Goal: Transaction & Acquisition: Purchase product/service

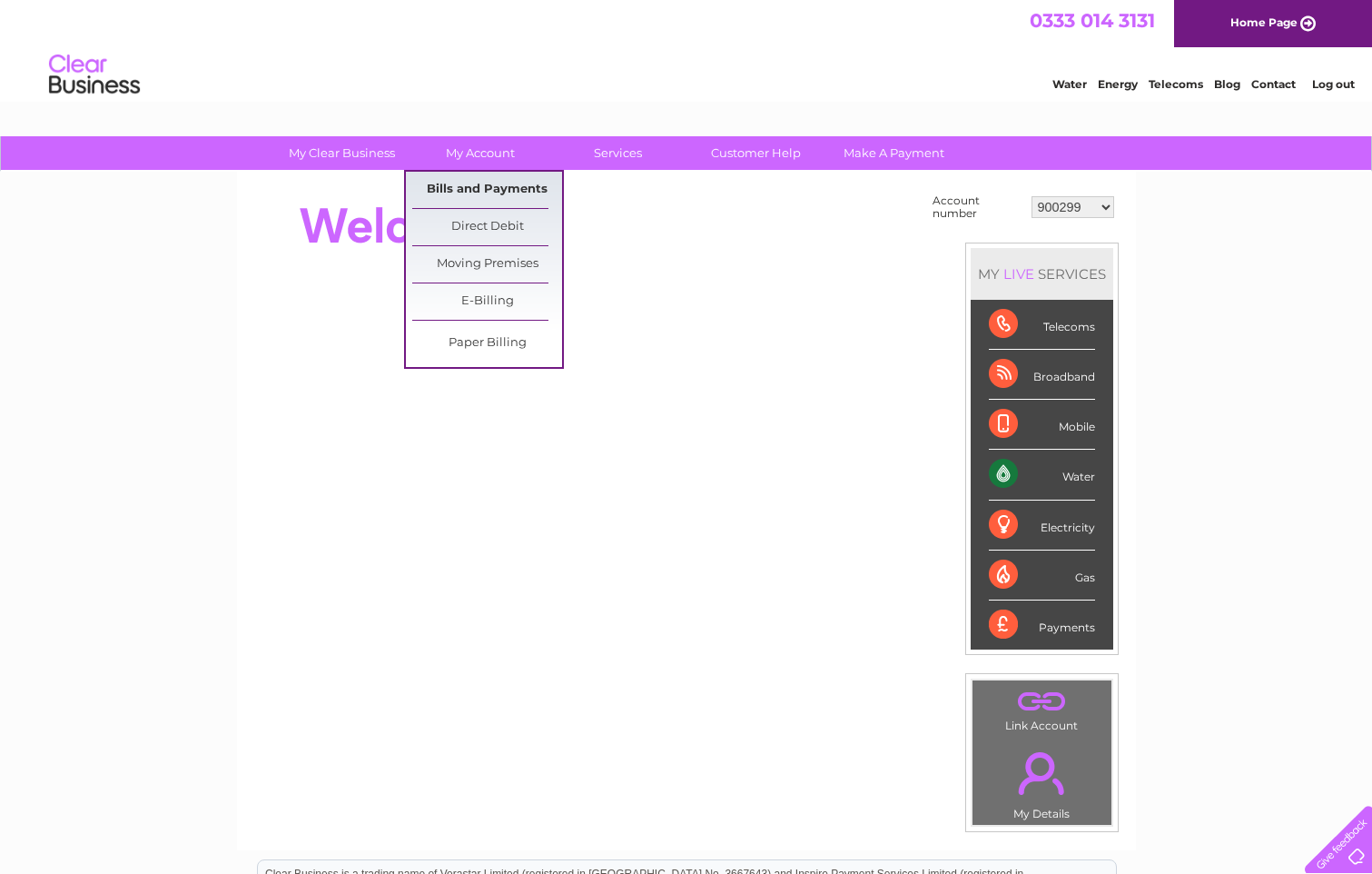
click at [473, 186] on link "Bills and Payments" at bounding box center [486, 189] width 150 height 36
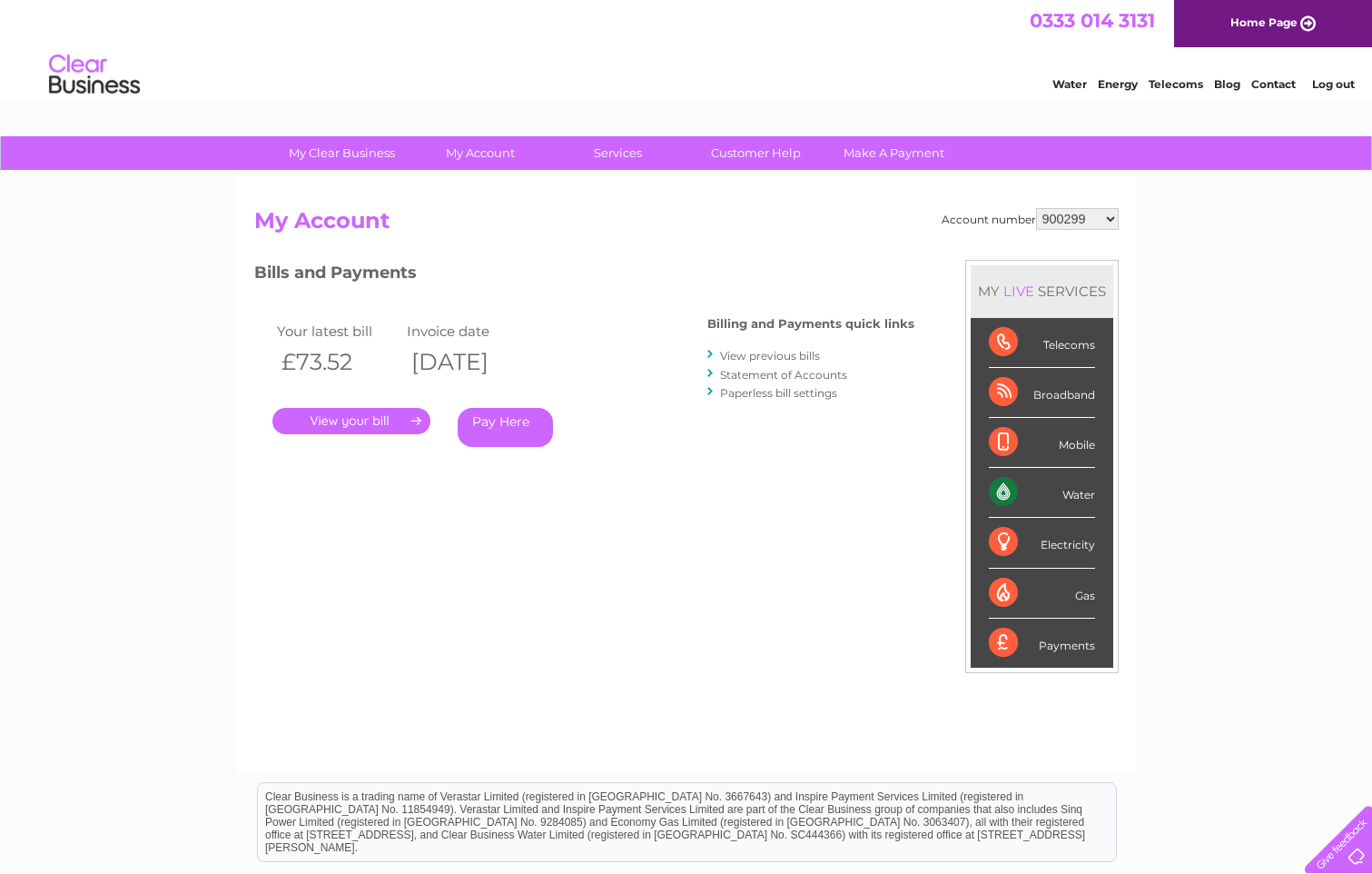
click at [1110, 220] on select "900299 901822 902219 902244 30316018" at bounding box center [1078, 219] width 82 height 22
select select "30316018"
click at [1037, 208] on select "900299 901822 902219 902244 30316018" at bounding box center [1078, 219] width 82 height 22
click at [499, 430] on link "Pay Here" at bounding box center [505, 428] width 95 height 39
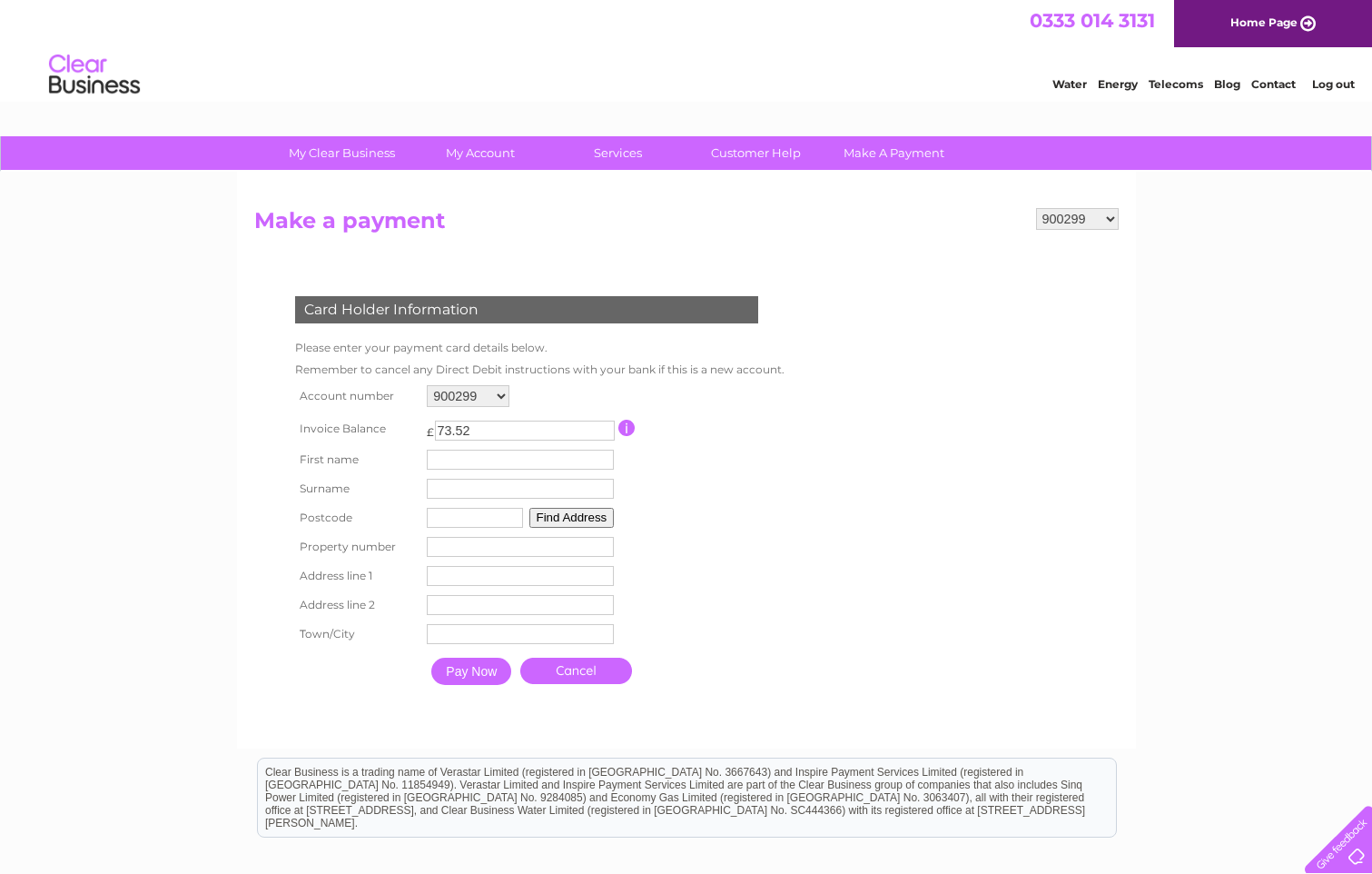
click at [1110, 217] on select "900299 901822 902219 902244 30316018" at bounding box center [1078, 219] width 82 height 22
select select "30316018"
click at [1037, 208] on select "900299 901822 902219 902244 30316018" at bounding box center [1078, 219] width 82 height 22
click at [589, 463] on input "text" at bounding box center [523, 460] width 189 height 22
type input "[PERSON_NAME]"
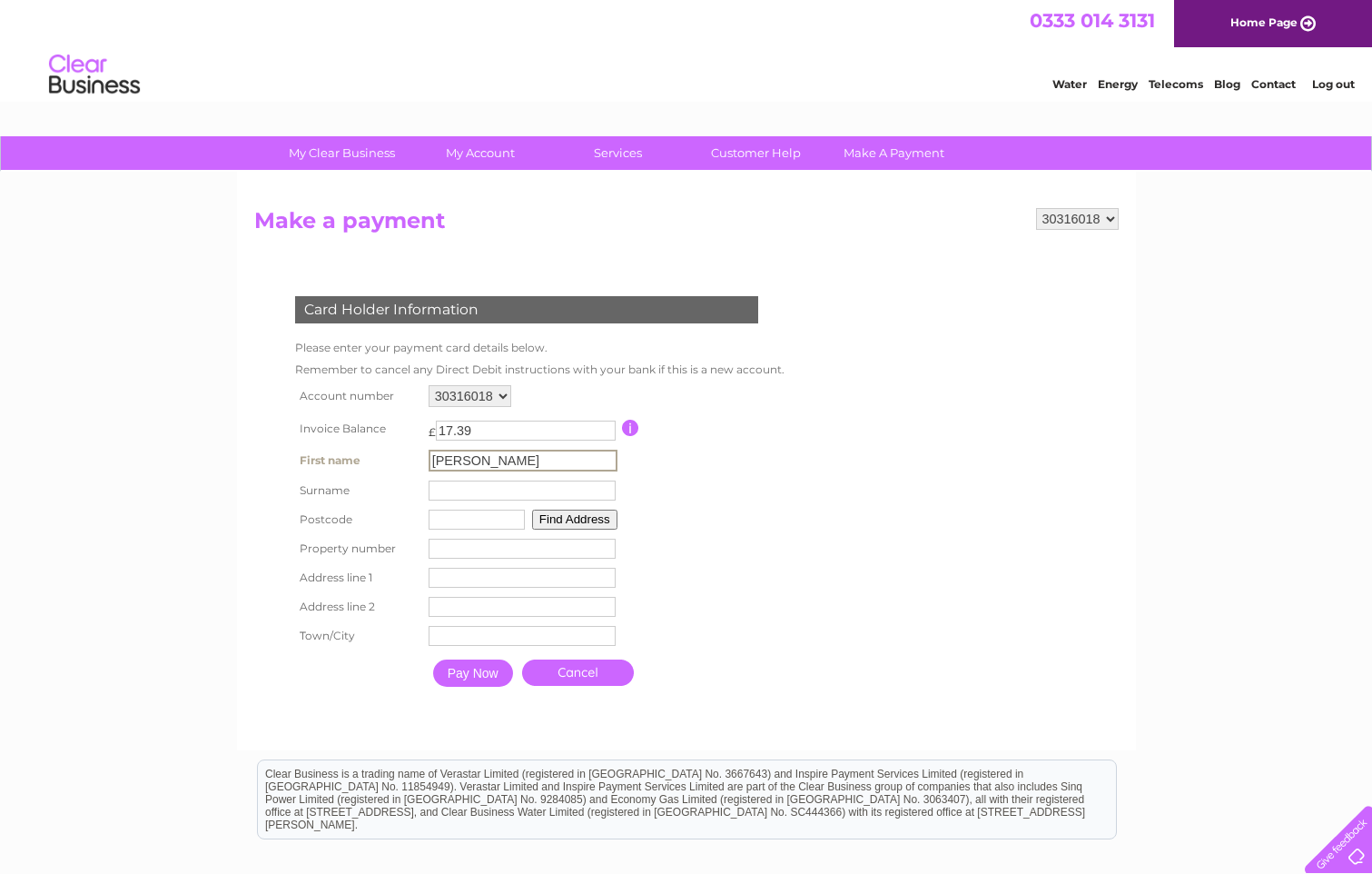
type input "Fagan"
type input "KY15 7JS"
type input "58 Commercial Road, Ladybank"
type input "Cupar"
click at [563, 542] on input "number" at bounding box center [520, 546] width 187 height 20
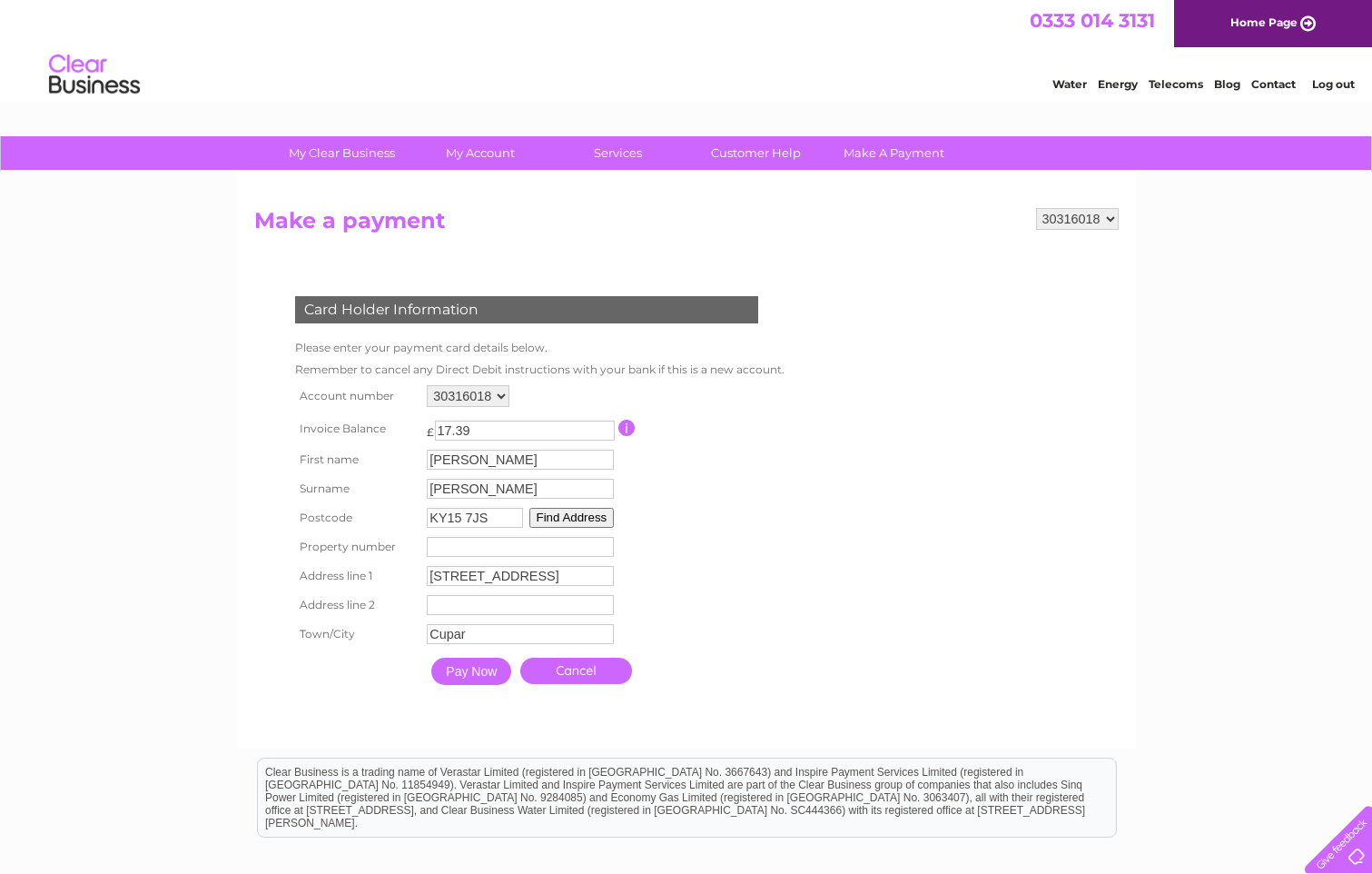
click at [565, 550] on input "number" at bounding box center [520, 546] width 187 height 20
click at [556, 550] on input "number" at bounding box center [520, 546] width 187 height 20
click at [494, 485] on input "Fagan" at bounding box center [520, 488] width 187 height 20
drag, startPoint x: 485, startPoint y: 485, endPoint x: 400, endPoint y: 489, distance: 85.1
click at [400, 489] on tr "Surname Fagan Surname" at bounding box center [537, 488] width 495 height 30
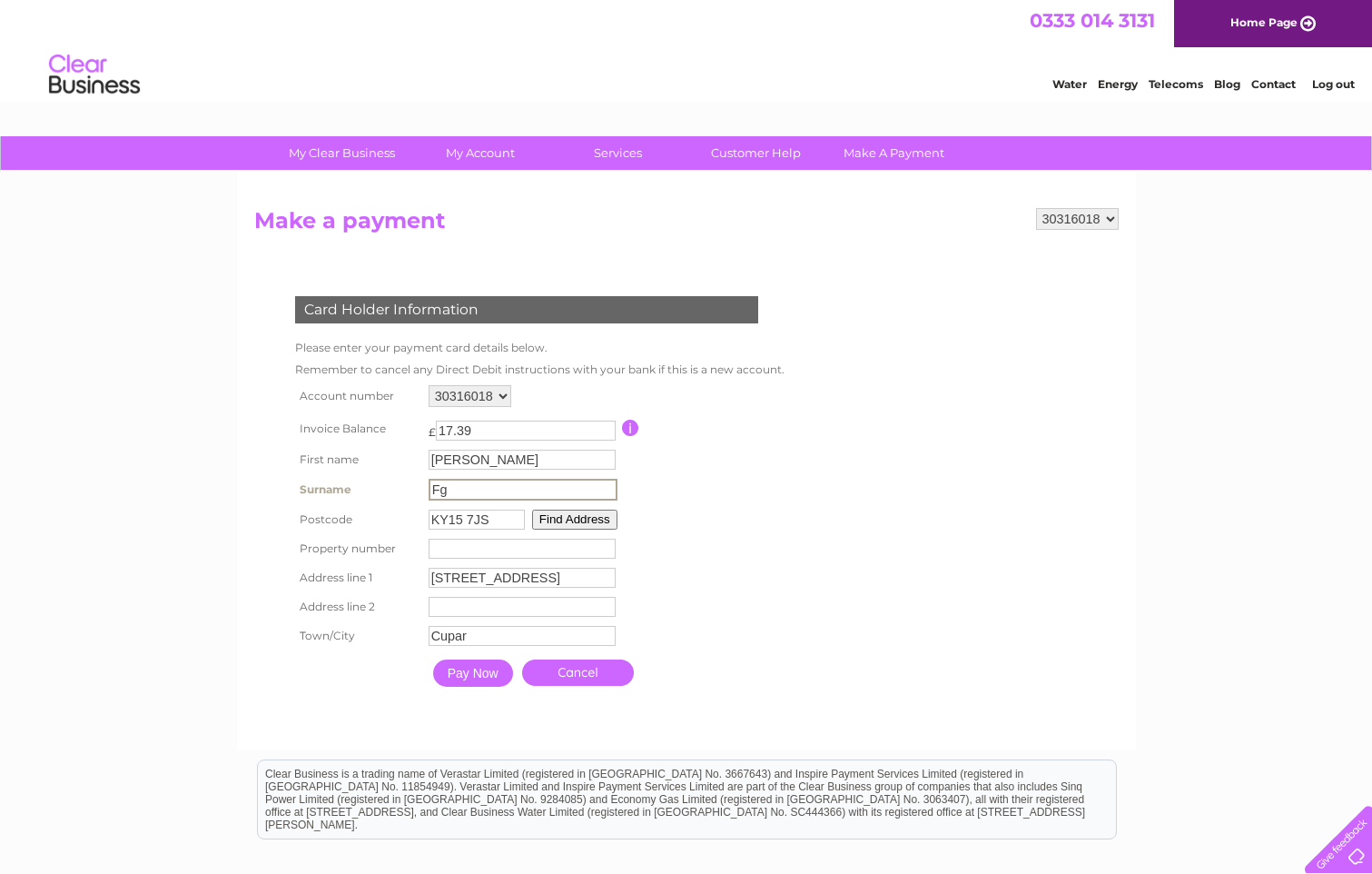
type input "Fga"
drag, startPoint x: 466, startPoint y: 487, endPoint x: 427, endPoint y: 498, distance: 40.5
click at [427, 498] on td "Fga Surname" at bounding box center [524, 488] width 198 height 30
type input "Fagan"
type input "Leslie"
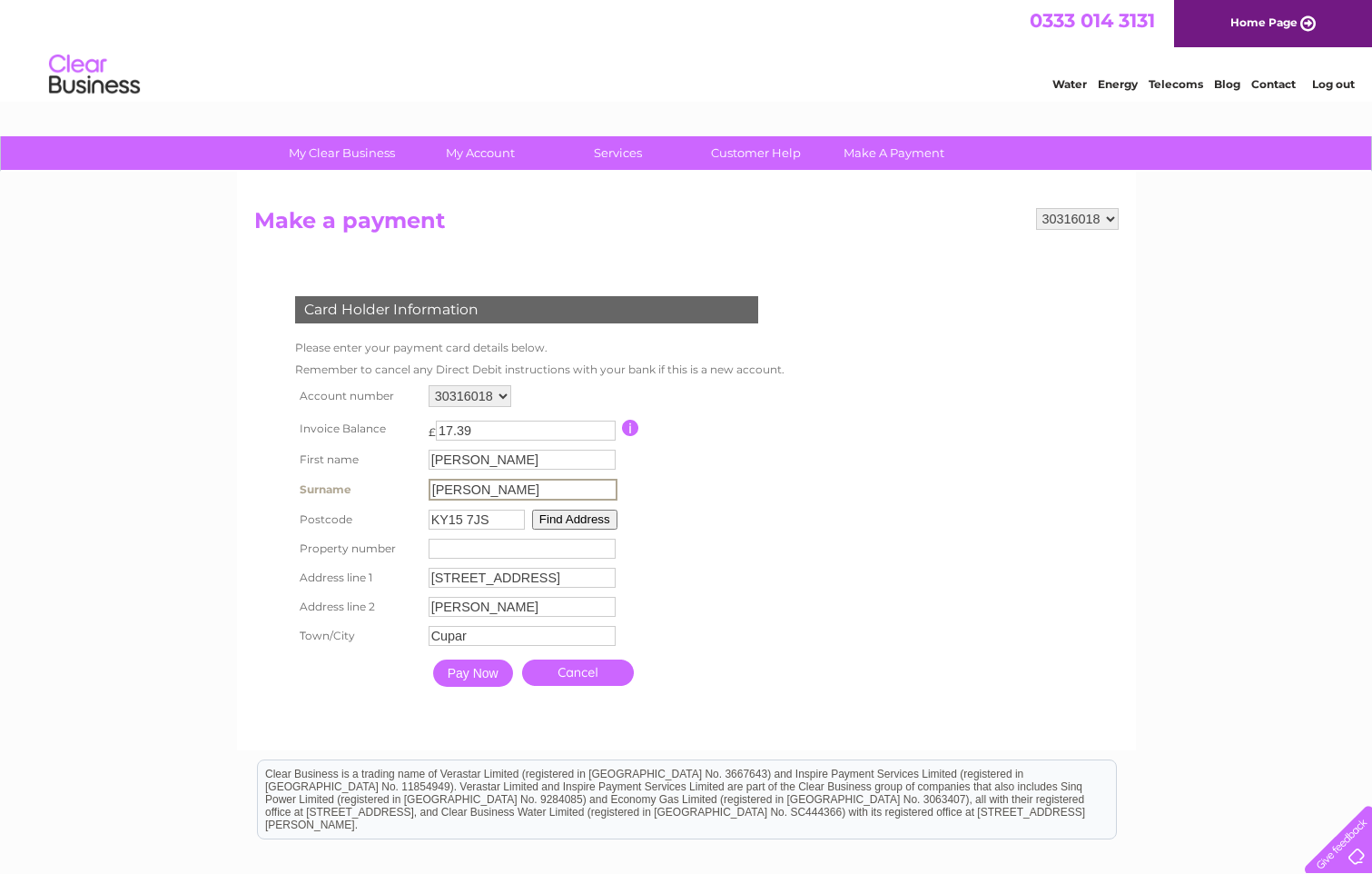
click at [473, 547] on input "number" at bounding box center [522, 548] width 187 height 20
type input "-1"
click at [607, 549] on input "-1" at bounding box center [520, 546] width 187 height 20
drag, startPoint x: 462, startPoint y: 548, endPoint x: 425, endPoint y: 547, distance: 37.0
click at [425, 547] on td "-1 Property Number" at bounding box center [521, 547] width 196 height 29
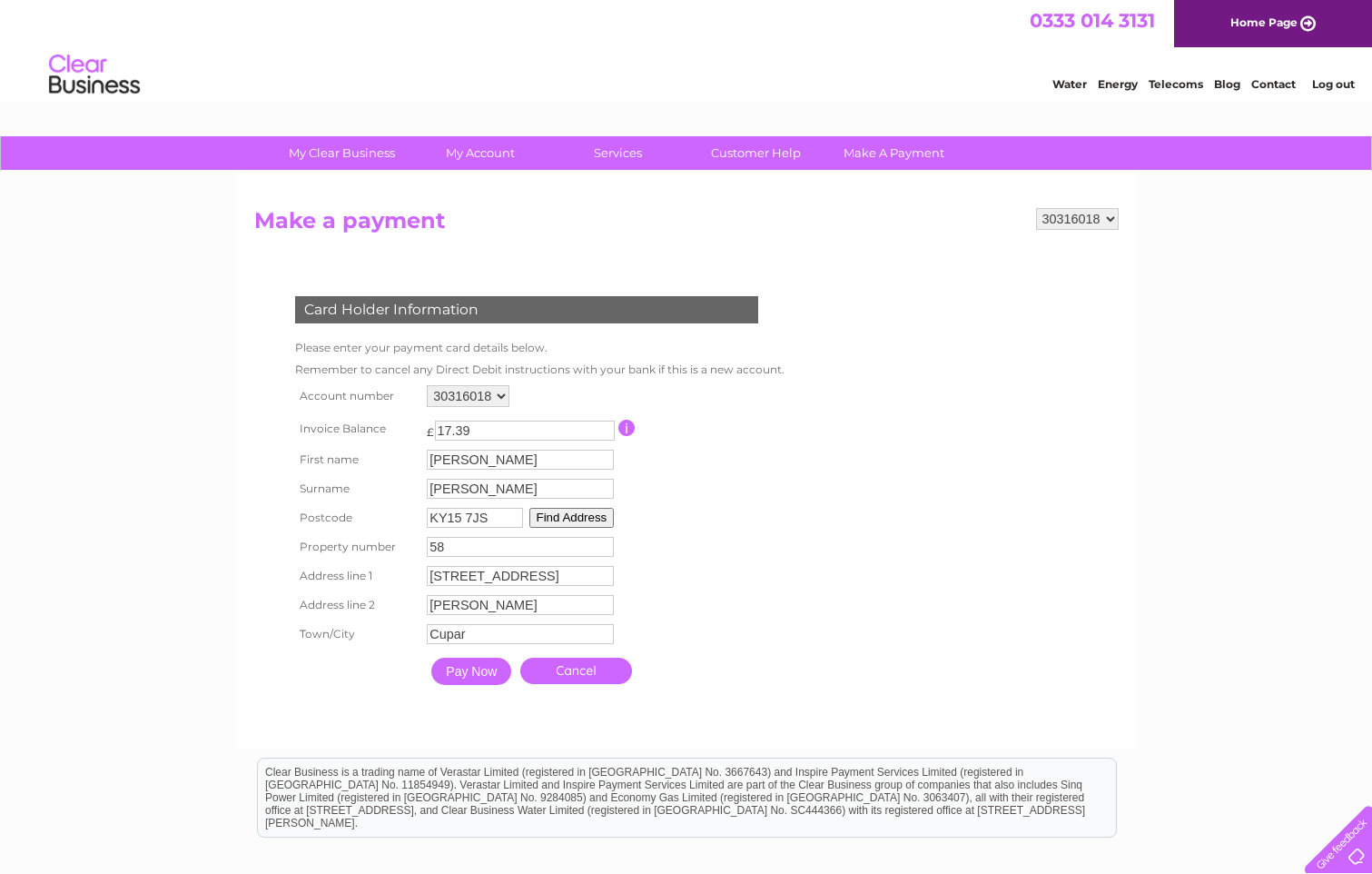
type input "58"
click at [602, 575] on input "58 Commercial Road, Ladybank" at bounding box center [520, 576] width 187 height 20
click at [492, 605] on input "Leslie" at bounding box center [523, 606] width 189 height 22
drag, startPoint x: 492, startPoint y: 605, endPoint x: 421, endPoint y: 602, distance: 71.1
click at [421, 602] on tr "Address line 2 Leslie Address Line Two" at bounding box center [537, 605] width 495 height 30
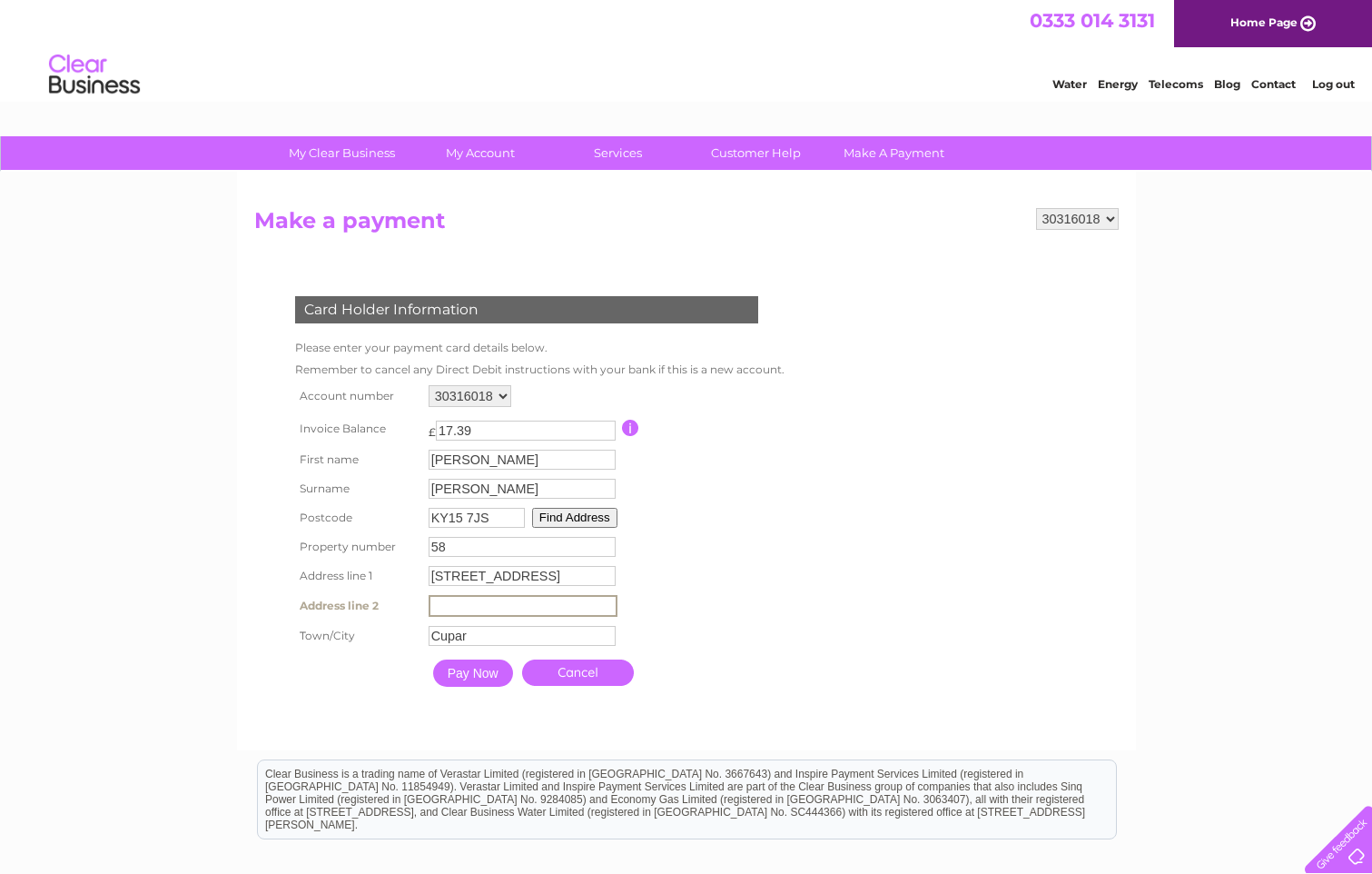
click at [552, 574] on input "58 Commercial Road, Ladybank" at bounding box center [522, 576] width 187 height 20
type input "58 Commercial Road"
click at [452, 604] on input "text" at bounding box center [522, 606] width 187 height 20
click at [643, 591] on table "Account number 900299 901822 902219 902244 30316018 Invoice Balance £ 17.39" at bounding box center [535, 538] width 490 height 314
click at [474, 609] on input "Ladyba" at bounding box center [523, 606] width 189 height 22
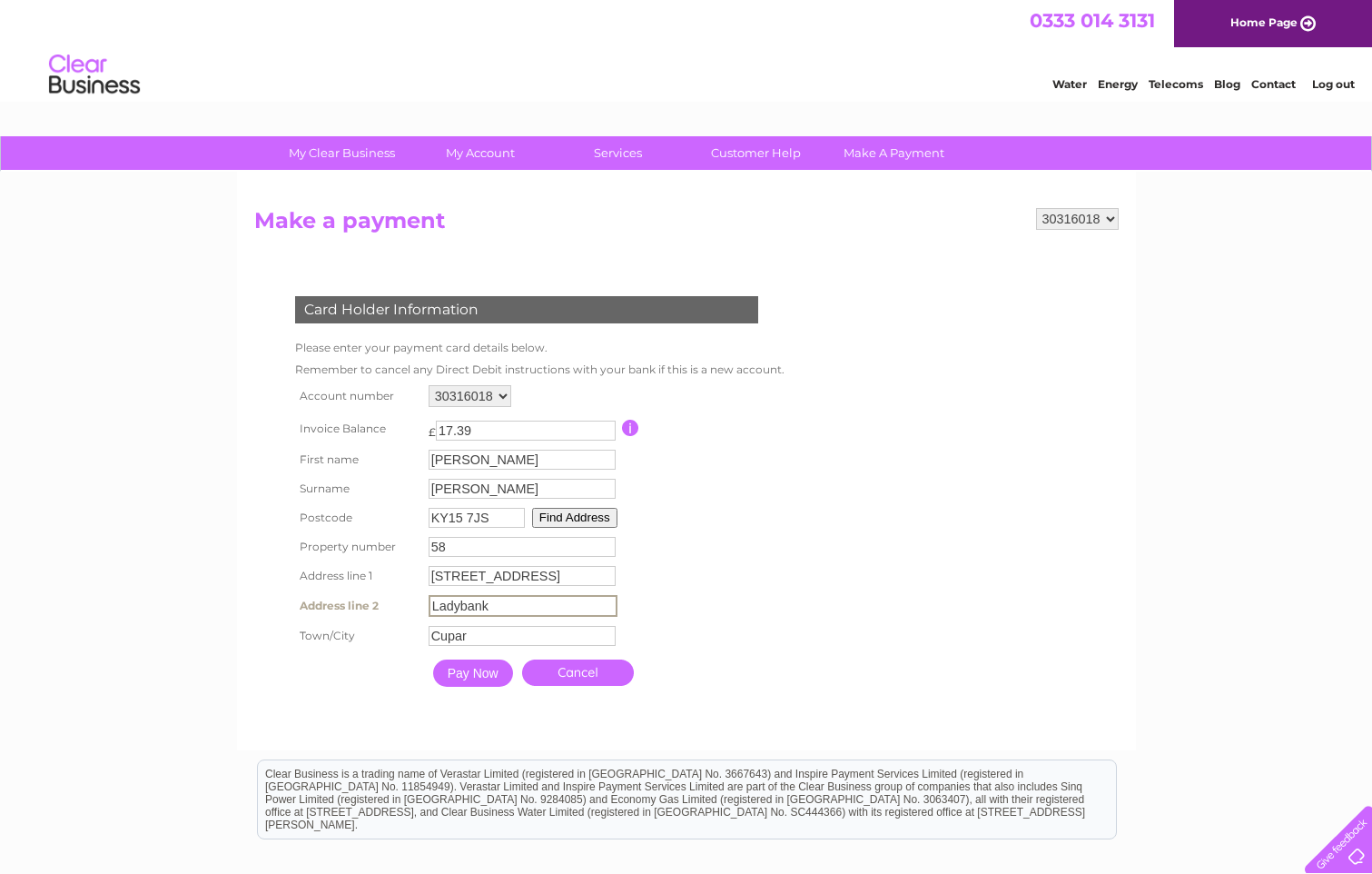
type input "Ladybank"
click at [636, 583] on table "Account number 900299 901822 902219 902244 30316018 Invoice Balance £ 17.39" at bounding box center [537, 538] width 495 height 315
drag, startPoint x: 476, startPoint y: 461, endPoint x: 407, endPoint y: 461, distance: 69.0
click at [409, 461] on tr "First name Collette First name" at bounding box center [537, 460] width 495 height 30
type input "Ladybank"
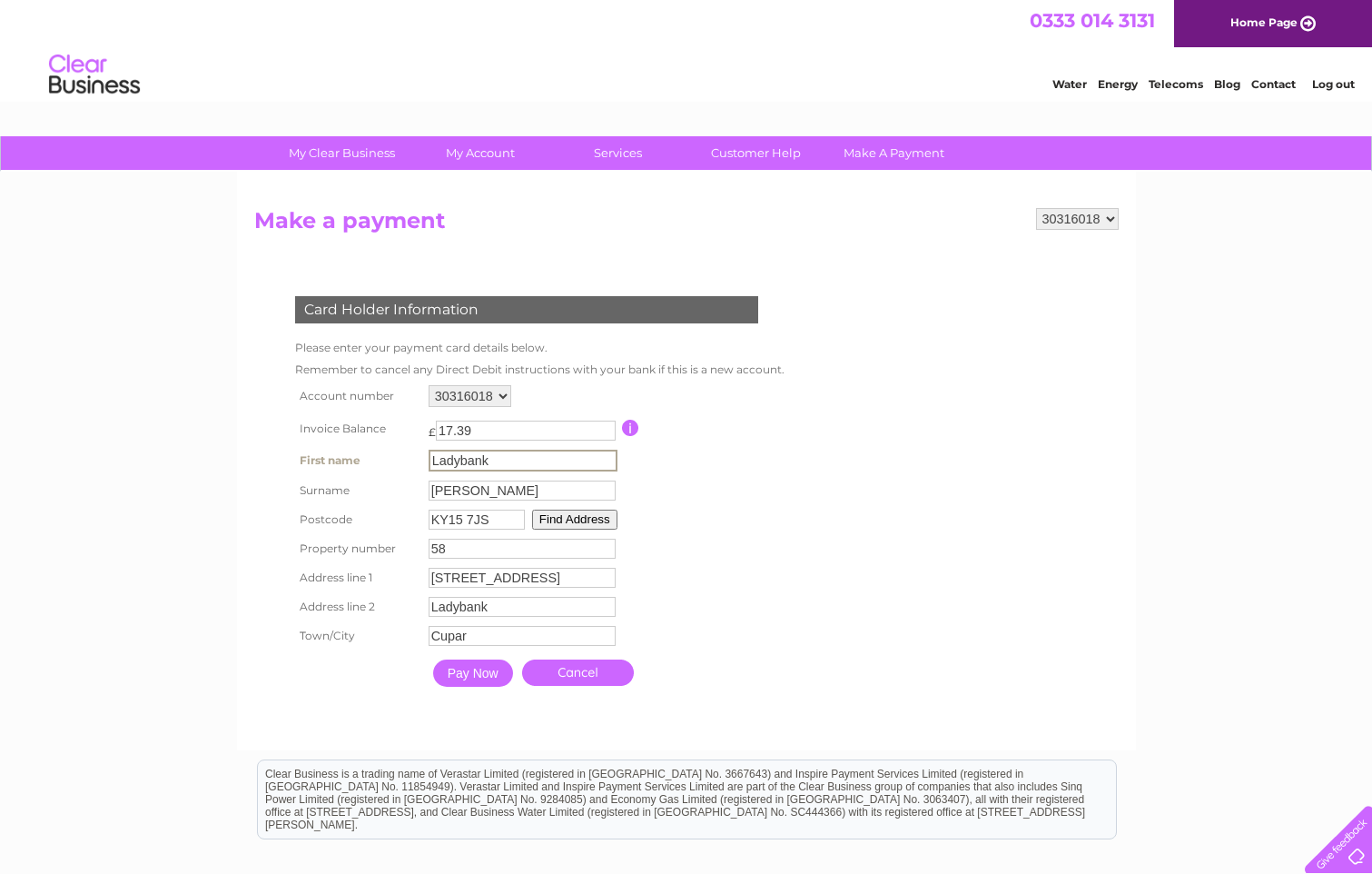
click at [480, 496] on input "Fagan" at bounding box center [522, 490] width 187 height 20
drag, startPoint x: 478, startPoint y: 488, endPoint x: 399, endPoint y: 491, distance: 79.1
click at [399, 491] on tr "Surname Fagan Surname" at bounding box center [537, 488] width 495 height 30
type input "Tyres"
click at [470, 669] on input "Pay Now" at bounding box center [472, 672] width 80 height 27
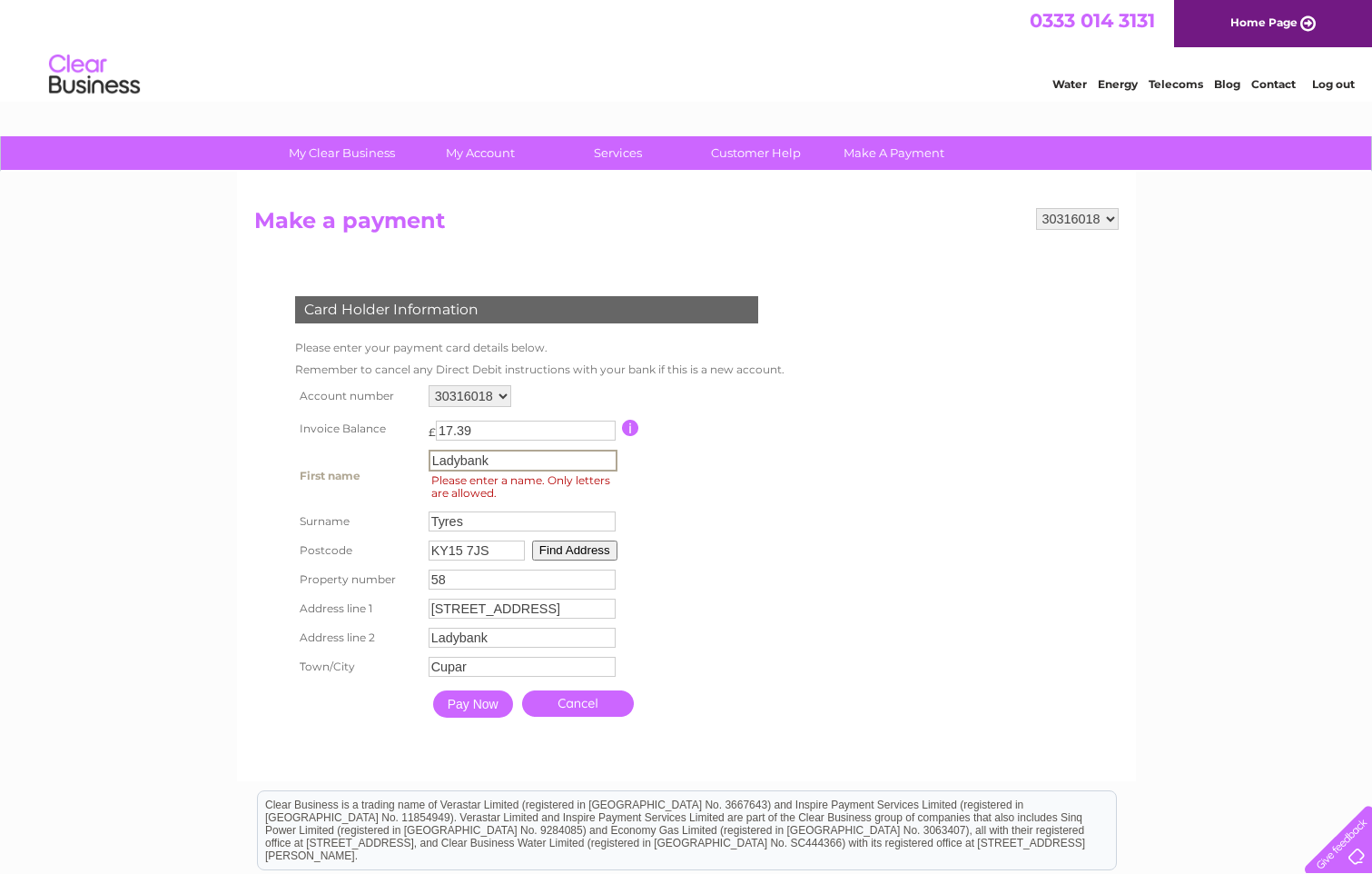
drag, startPoint x: 492, startPoint y: 461, endPoint x: 403, endPoint y: 460, distance: 89.0
click at [403, 460] on tr "First name Ladybank First name Please enter a name. Only letters are allowed." at bounding box center [537, 476] width 495 height 62
type input "Ladybank Tyres Ltd"
drag, startPoint x: 474, startPoint y: 521, endPoint x: 424, endPoint y: 518, distance: 50.1
click at [425, 518] on td "Tyres Surname" at bounding box center [524, 520] width 198 height 30
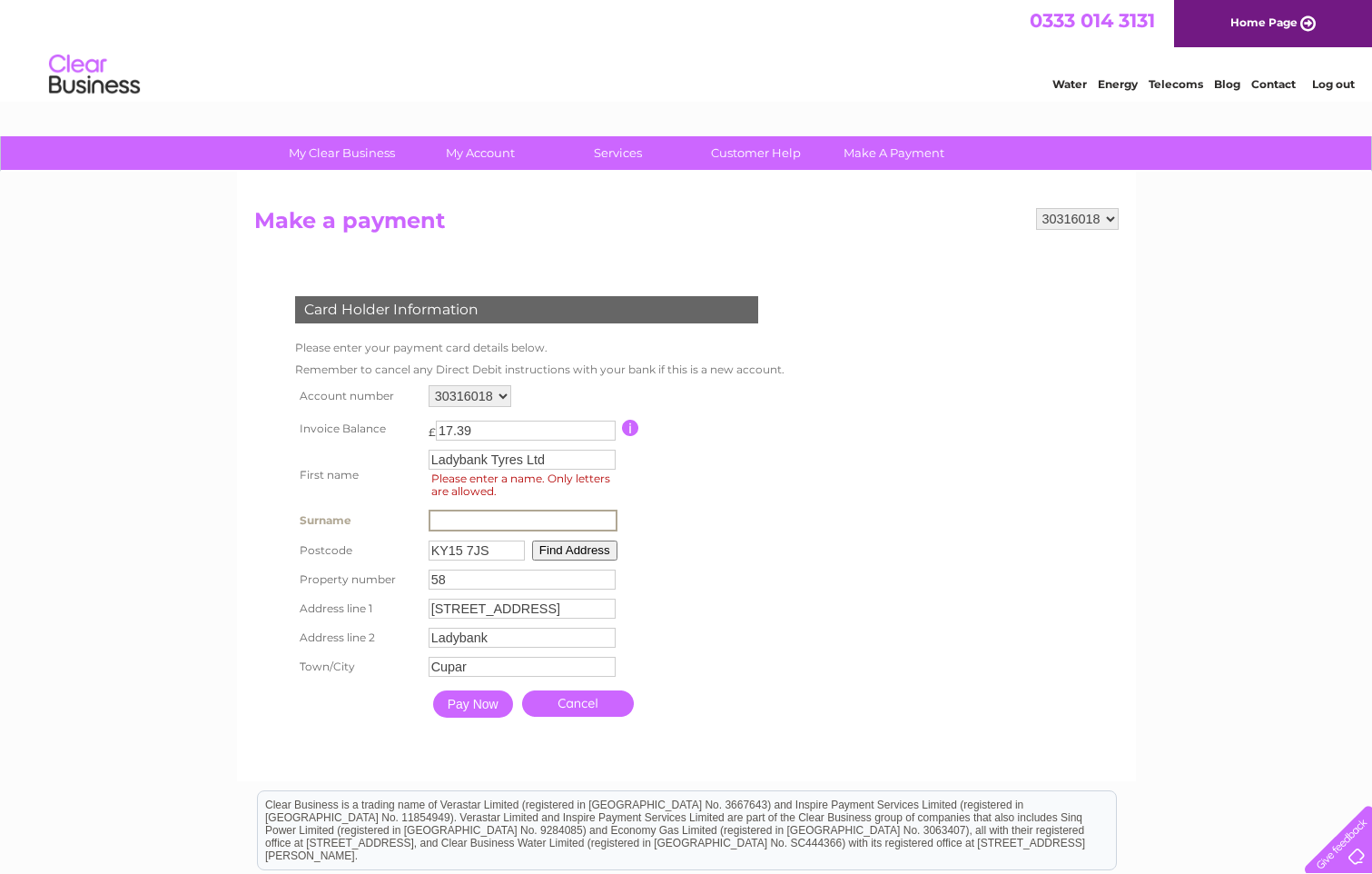
drag, startPoint x: 707, startPoint y: 551, endPoint x: 684, endPoint y: 567, distance: 28.0
click at [707, 552] on table "Account number 900299 901822 902219 902244 30316018 Invoice Balance £ 17.39" at bounding box center [537, 553] width 495 height 346
click at [474, 699] on input "Pay Now" at bounding box center [472, 702] width 80 height 27
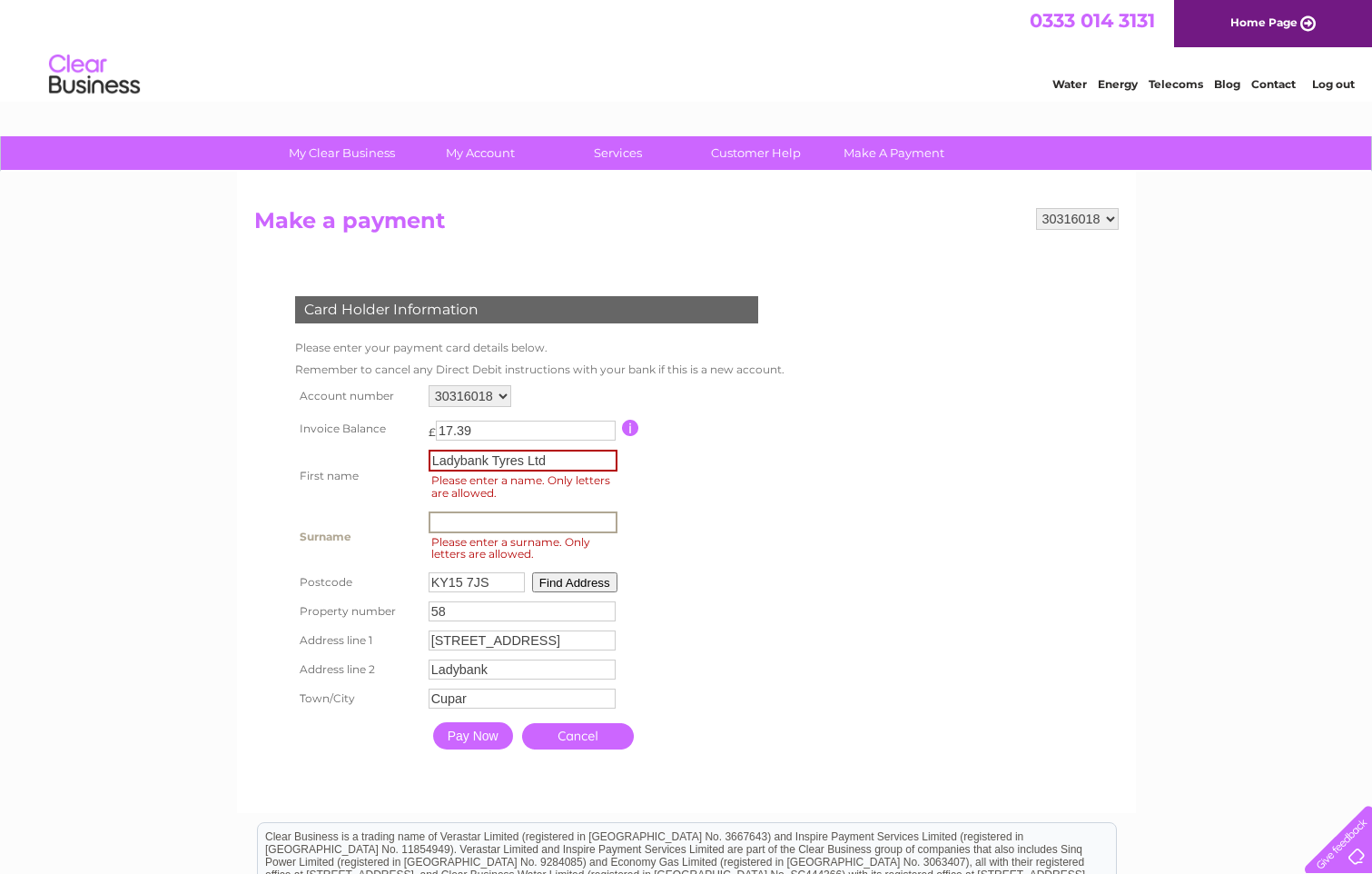
click at [476, 519] on input "text" at bounding box center [523, 522] width 189 height 22
type input "Fagan"
click at [563, 461] on input "Ladybank Tyres Ltd" at bounding box center [523, 460] width 189 height 22
drag, startPoint x: 554, startPoint y: 461, endPoint x: 412, endPoint y: 466, distance: 142.1
click at [415, 463] on tr "First name Ladybank Tyres Ltd First name Please enter a name. Only letters are …" at bounding box center [537, 476] width 495 height 62
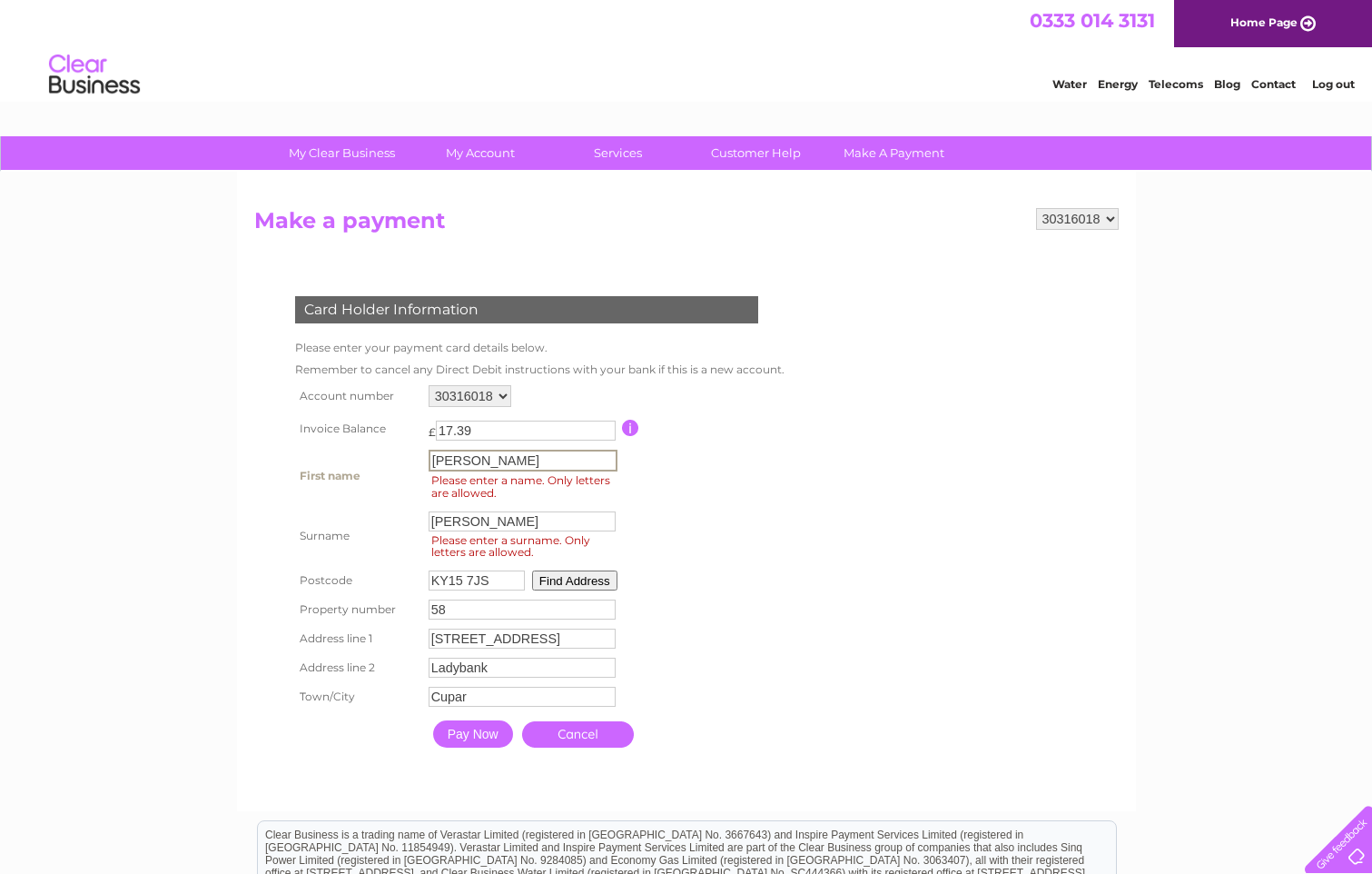
type input "Collette"
click at [479, 734] on input "Pay Now" at bounding box center [474, 734] width 80 height 27
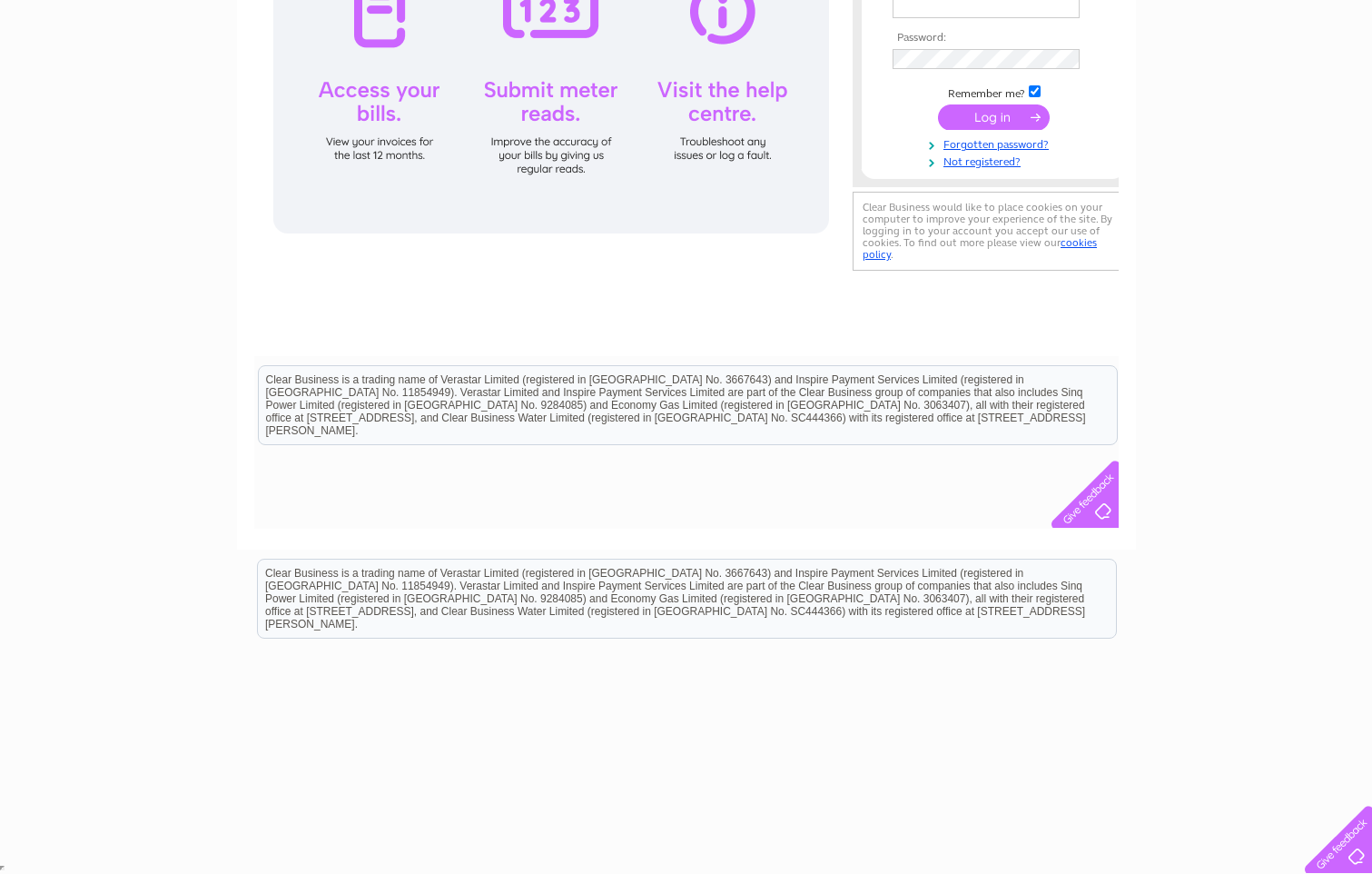
scroll to position [277, 0]
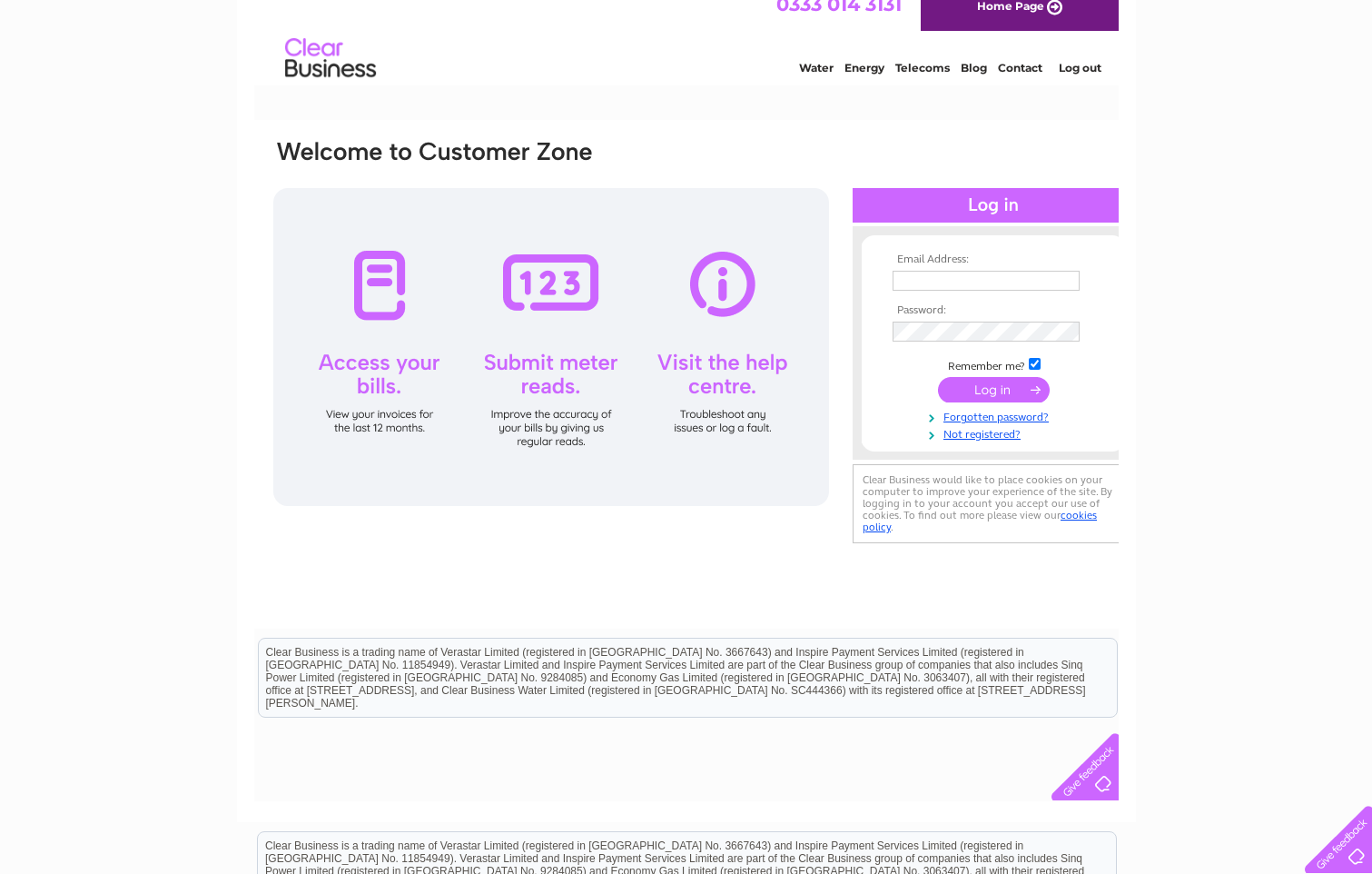
type input "collette@ladybanktyres.co.uk"
click at [978, 389] on input "submit" at bounding box center [993, 390] width 112 height 26
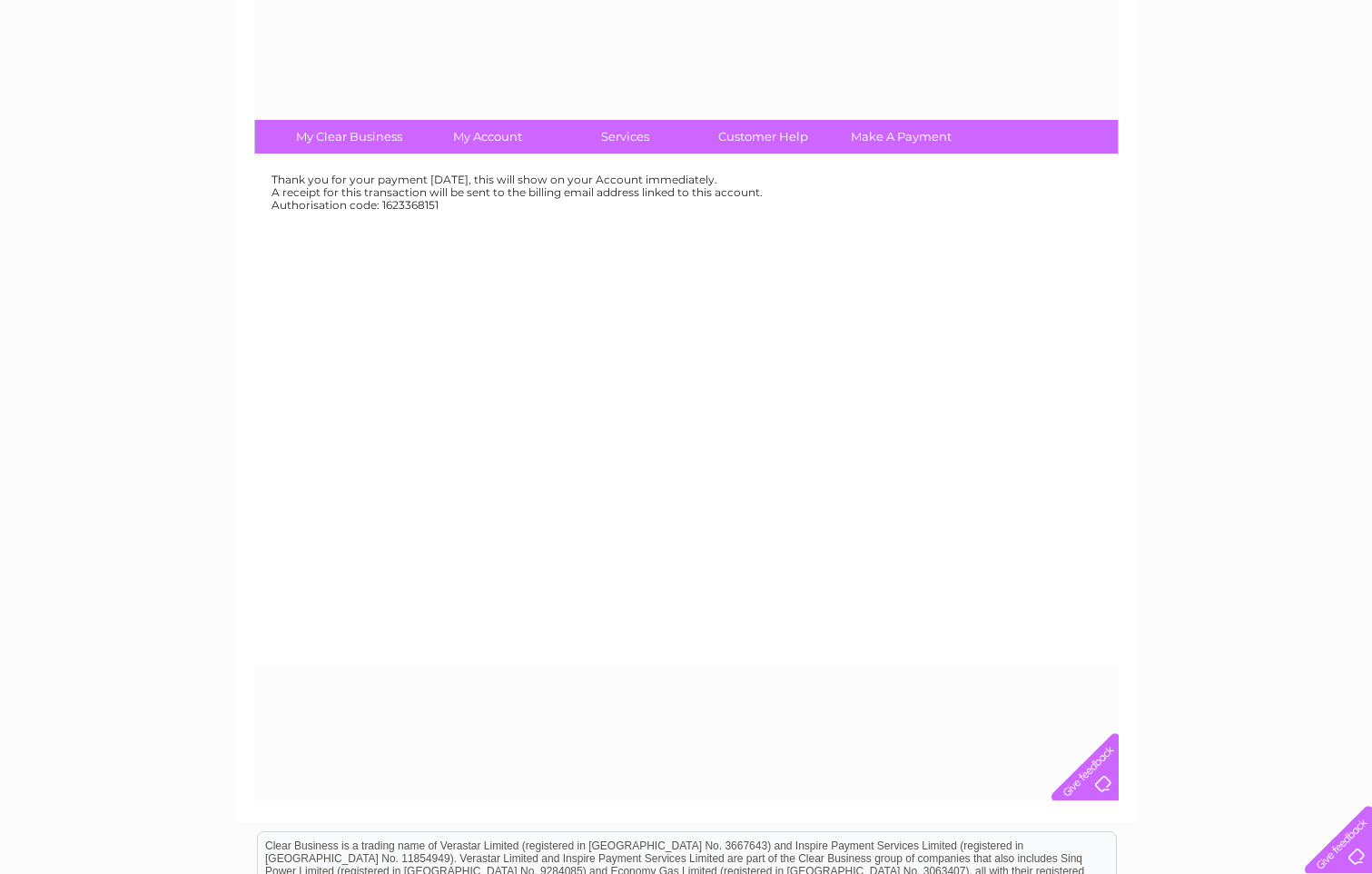
scroll to position [0, 0]
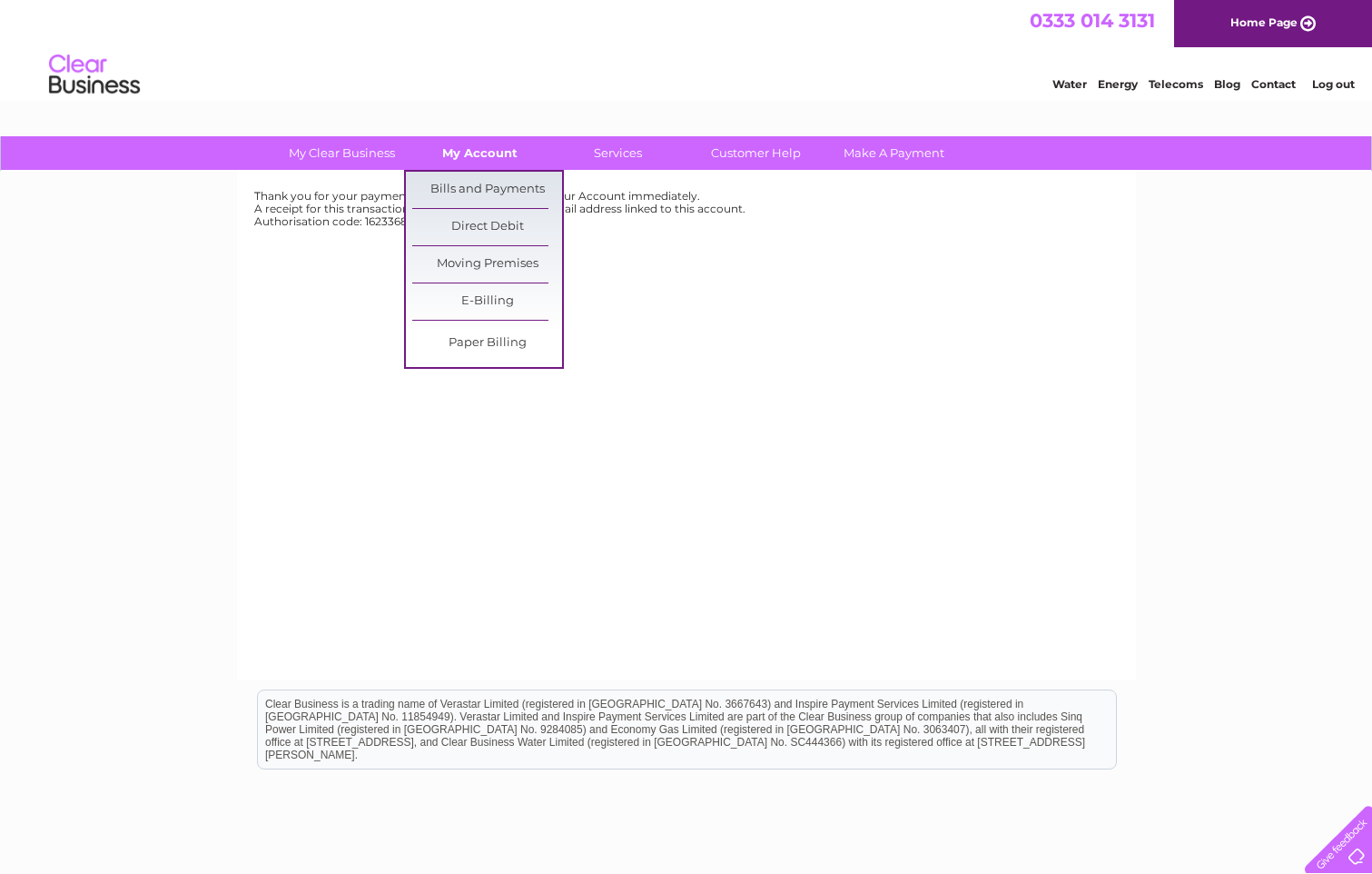
click at [460, 153] on link "My Account" at bounding box center [480, 153] width 150 height 33
click at [468, 190] on link "Bills and Payments" at bounding box center [486, 189] width 150 height 36
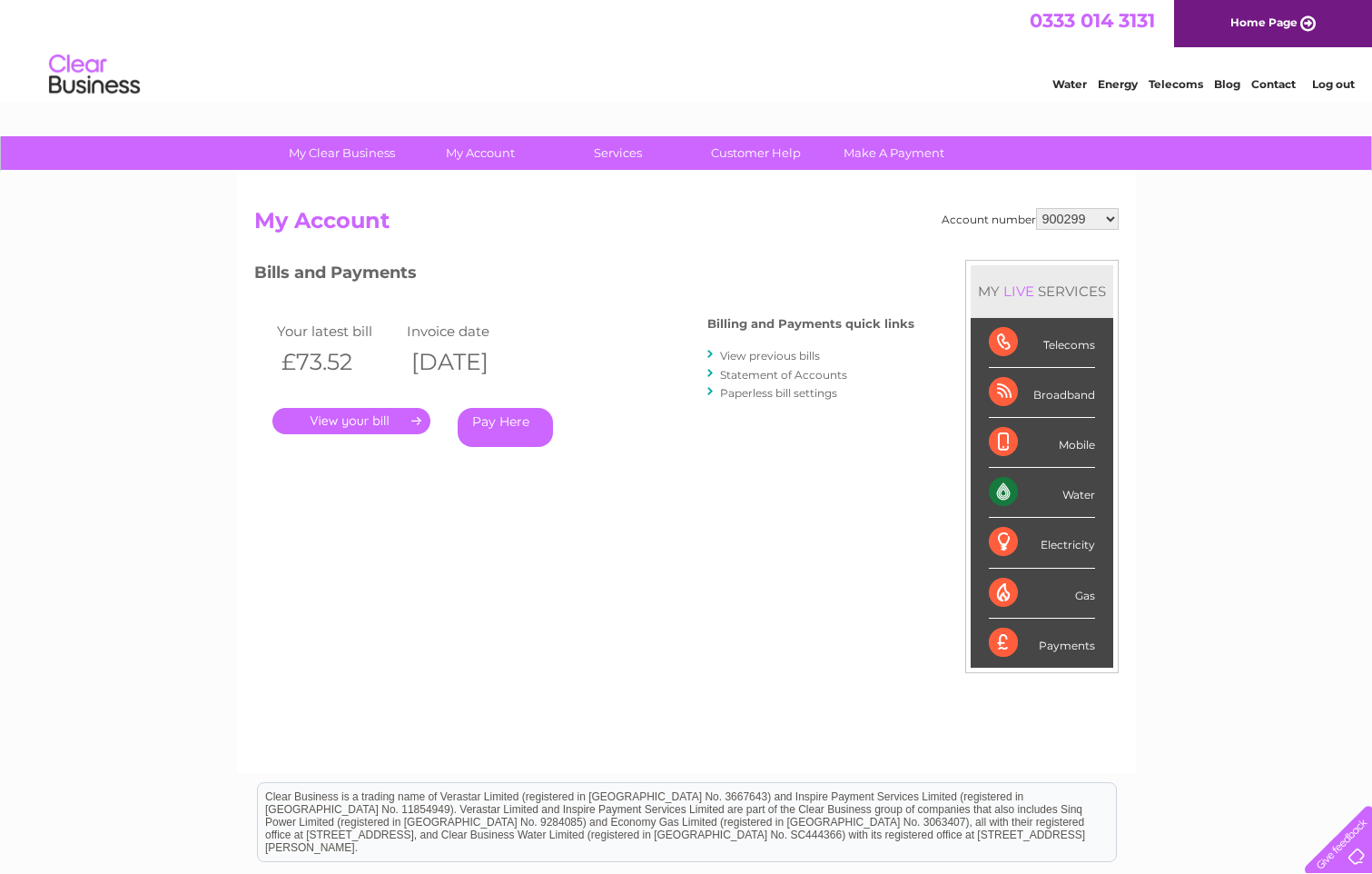
click at [1112, 223] on select "900299 901822 902219 902244 30316018" at bounding box center [1078, 219] width 82 height 22
select select "30316018"
click at [1037, 208] on select "900299 901822 902219 902244 30316018" at bounding box center [1078, 219] width 82 height 22
click at [525, 424] on link "Pay Here" at bounding box center [505, 428] width 95 height 39
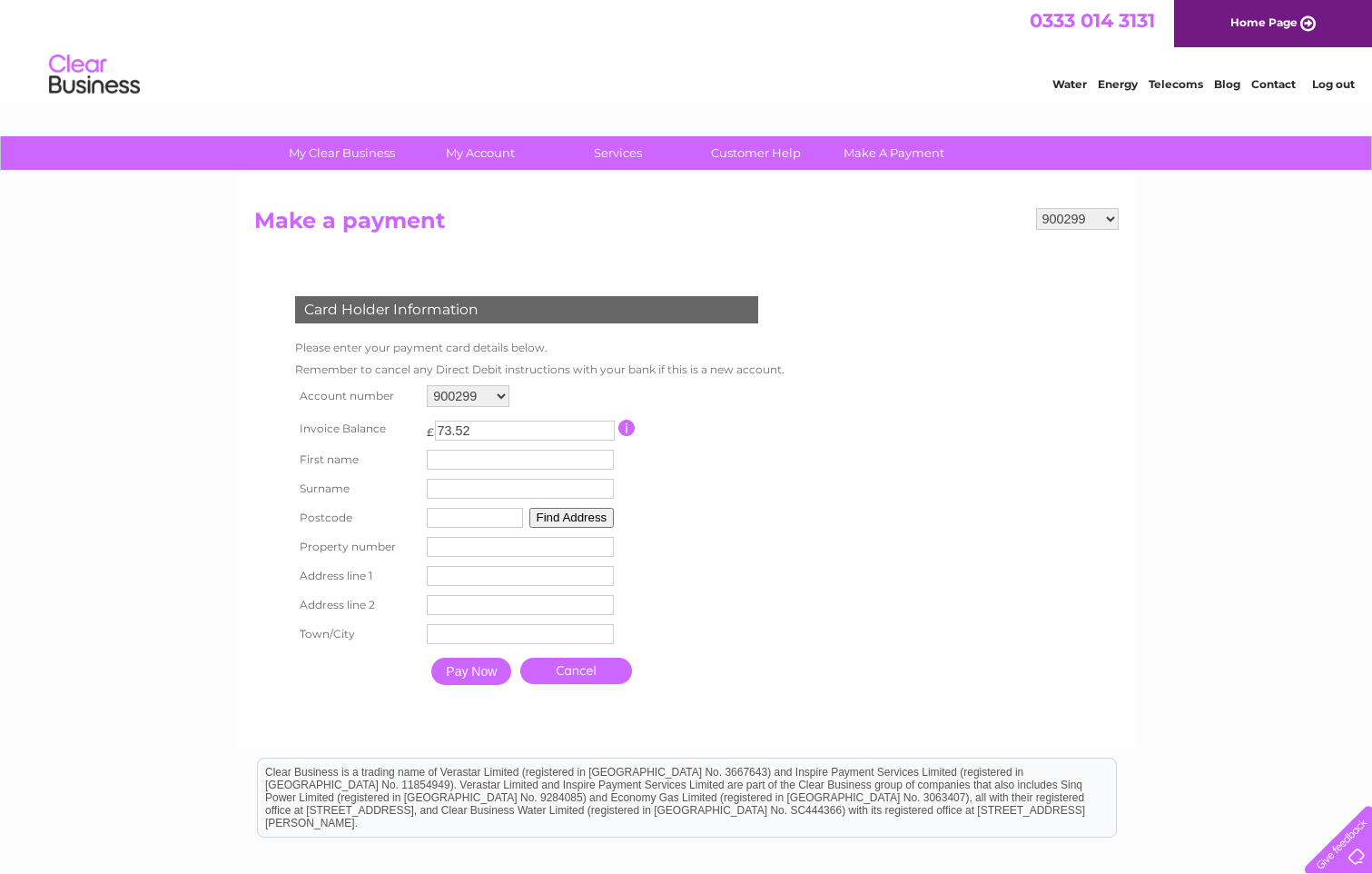
click at [1112, 216] on select "900299 901822 902219 902244 30316018" at bounding box center [1078, 219] width 82 height 22
select select "30316018"
click at [1037, 208] on select "900299 901822 902219 902244 30316018" at bounding box center [1078, 219] width 82 height 22
